Goal: Information Seeking & Learning: Learn about a topic

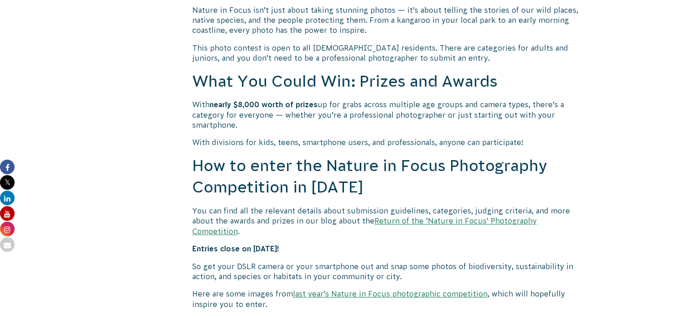
scroll to position [729, 0]
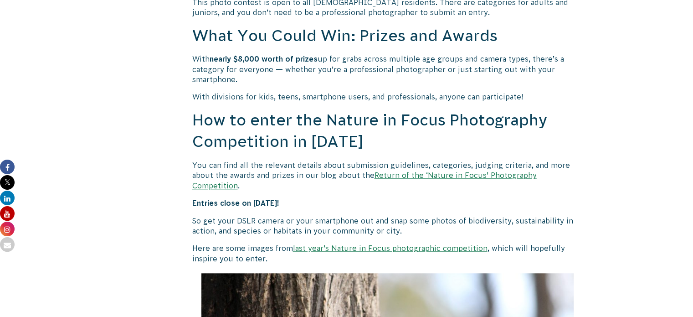
drag, startPoint x: 380, startPoint y: 175, endPoint x: 356, endPoint y: 181, distance: 24.8
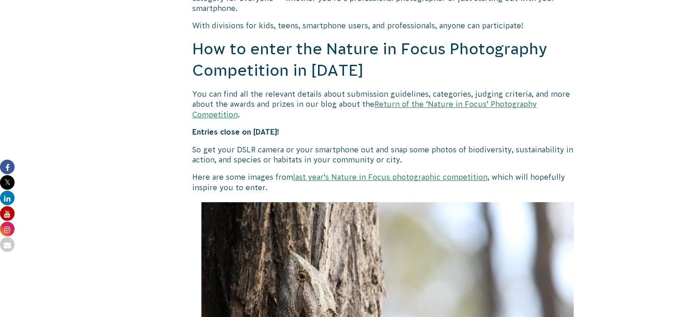
scroll to position [820, 0]
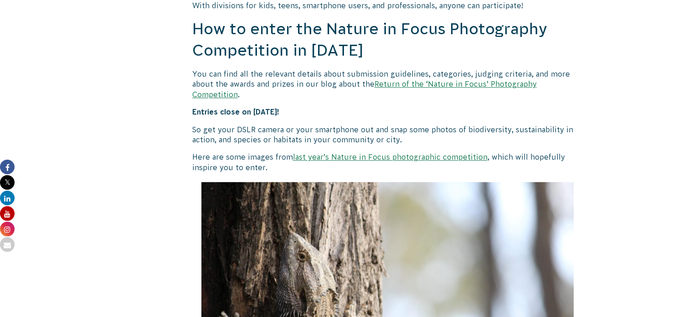
click at [359, 153] on link "last year’s Nature in Focus photographic competition" at bounding box center [390, 157] width 195 height 8
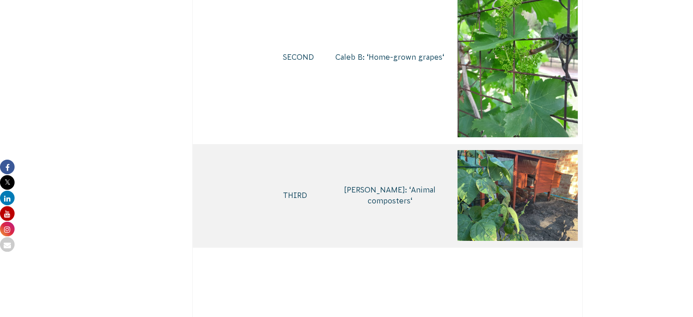
scroll to position [3417, 0]
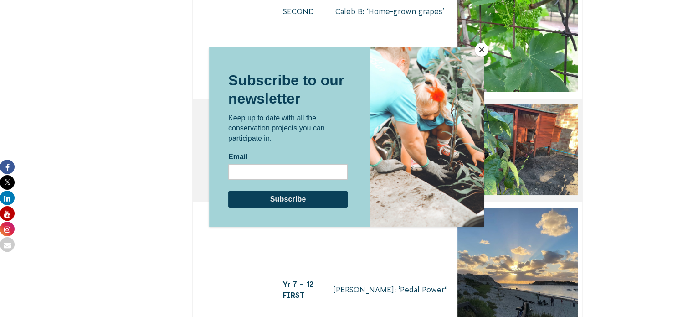
click at [486, 47] on button "Close" at bounding box center [482, 50] width 14 height 14
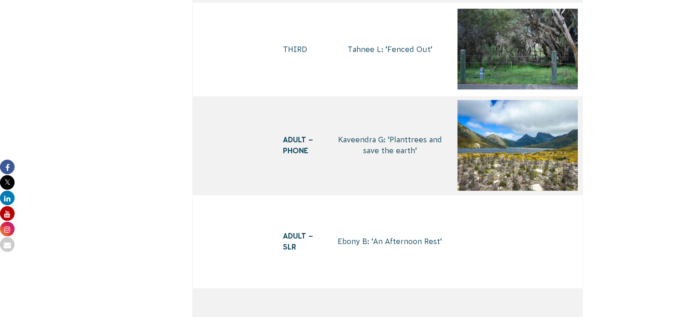
scroll to position [3828, 0]
